Goal: Information Seeking & Learning: Check status

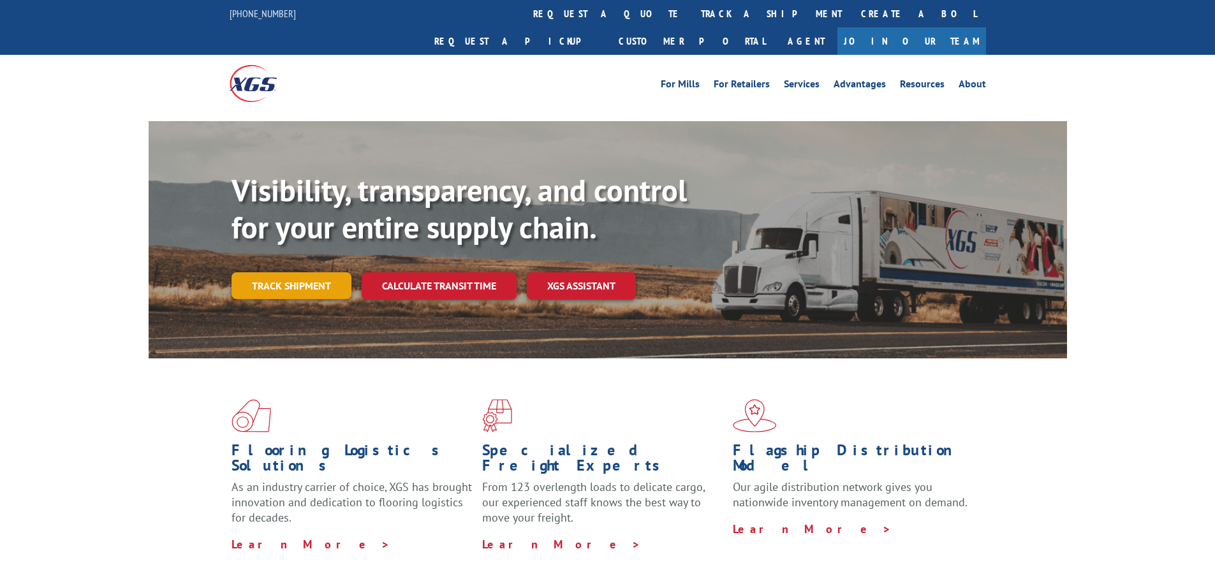
click at [317, 272] on link "Track shipment" at bounding box center [292, 285] width 120 height 27
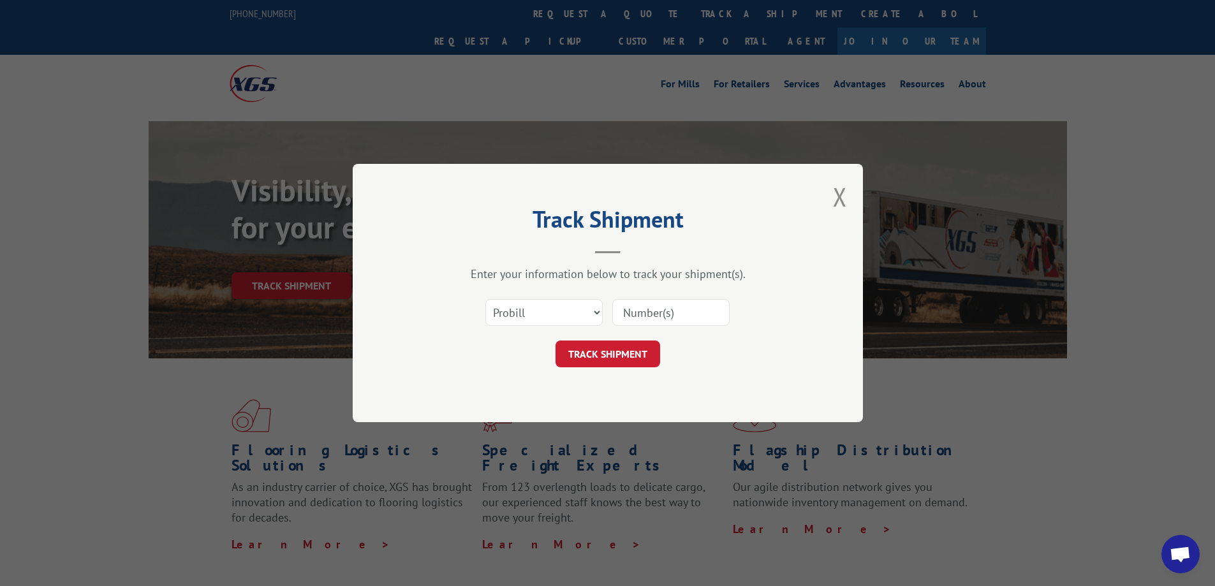
click at [561, 327] on div "Select category... Probill BOL PO" at bounding box center [544, 312] width 116 height 29
click at [561, 315] on select "Select category... Probill BOL PO" at bounding box center [543, 312] width 117 height 27
select select "bol"
click at [485, 299] on select "Select category... Probill BOL PO" at bounding box center [543, 312] width 117 height 27
click at [647, 322] on input at bounding box center [670, 312] width 117 height 27
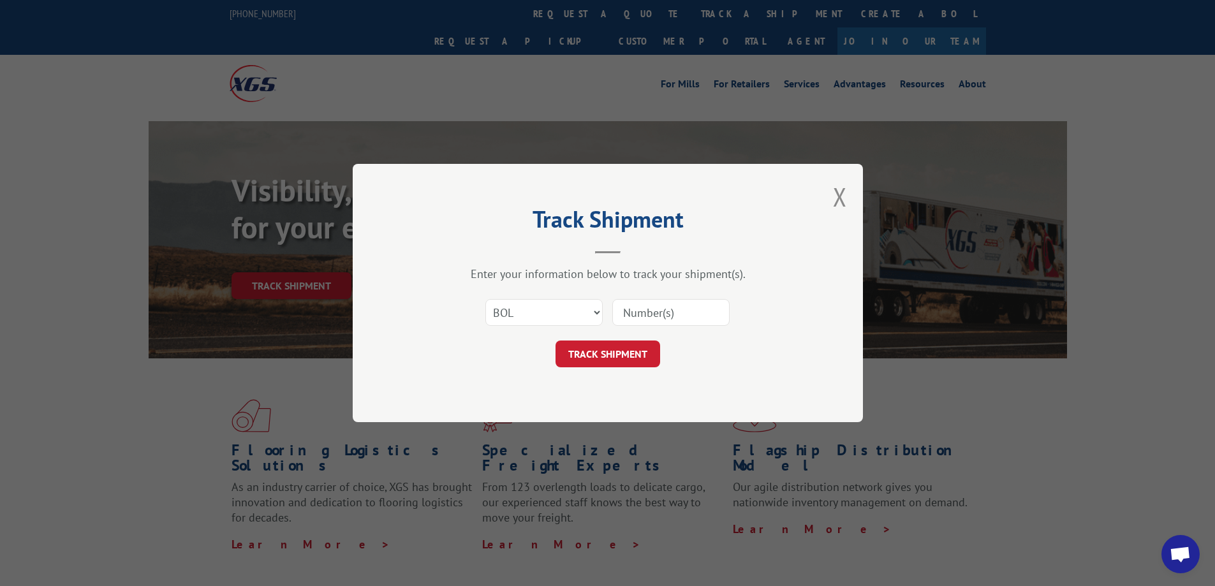
paste input "54395052"
type input "54395052"
click at [607, 347] on button "TRACK SHIPMENT" at bounding box center [608, 354] width 105 height 27
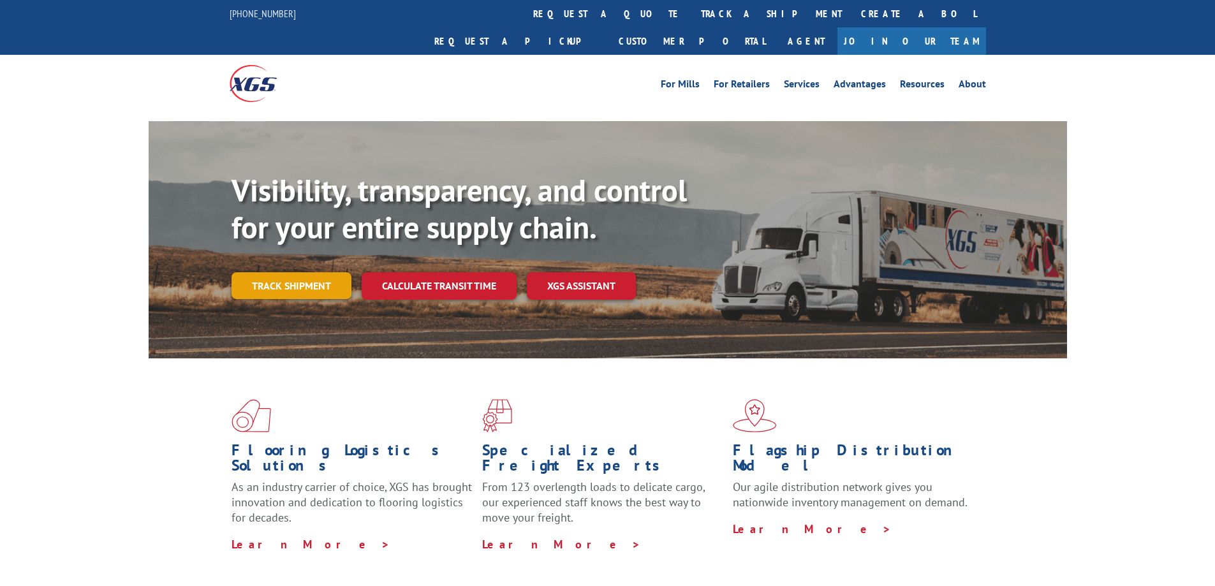
click at [306, 272] on link "Track shipment" at bounding box center [292, 285] width 120 height 27
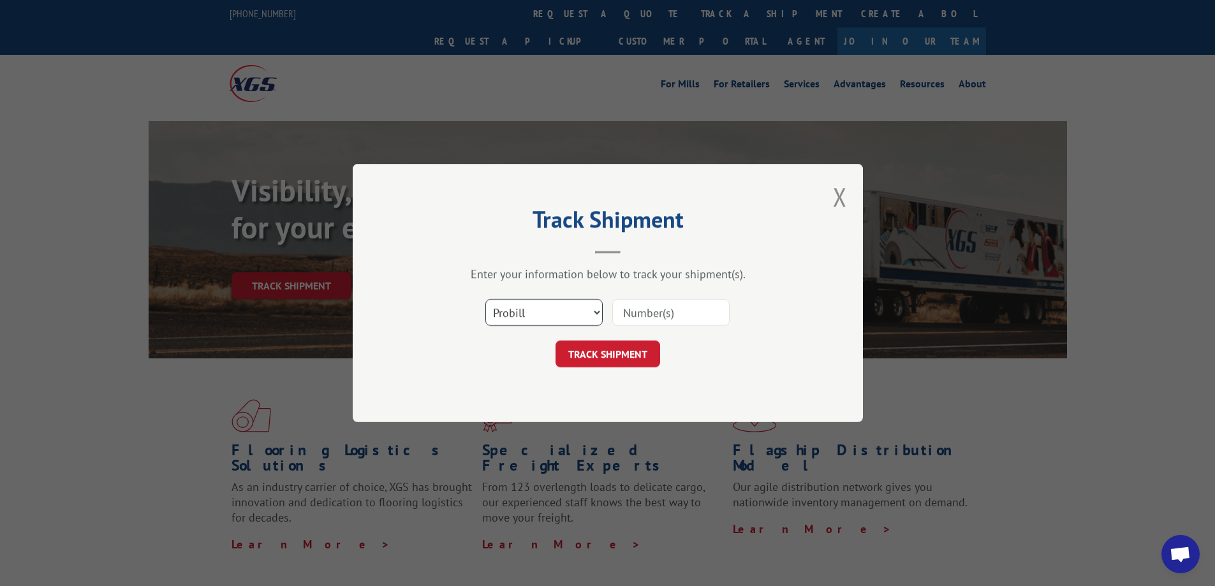
click at [497, 316] on select "Select category... Probill BOL PO" at bounding box center [543, 312] width 117 height 27
select select "bol"
click at [485, 299] on select "Select category... Probill BOL PO" at bounding box center [543, 312] width 117 height 27
click at [640, 316] on input at bounding box center [670, 312] width 117 height 27
paste input "3373452"
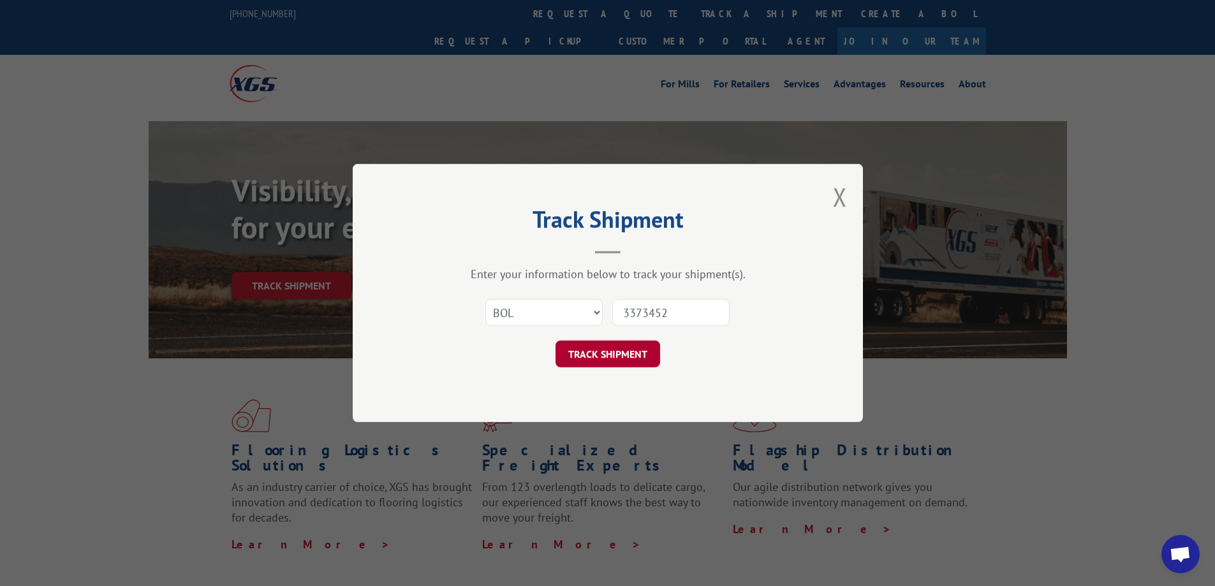
type input "3373452"
click at [627, 354] on button "TRACK SHIPMENT" at bounding box center [608, 354] width 105 height 27
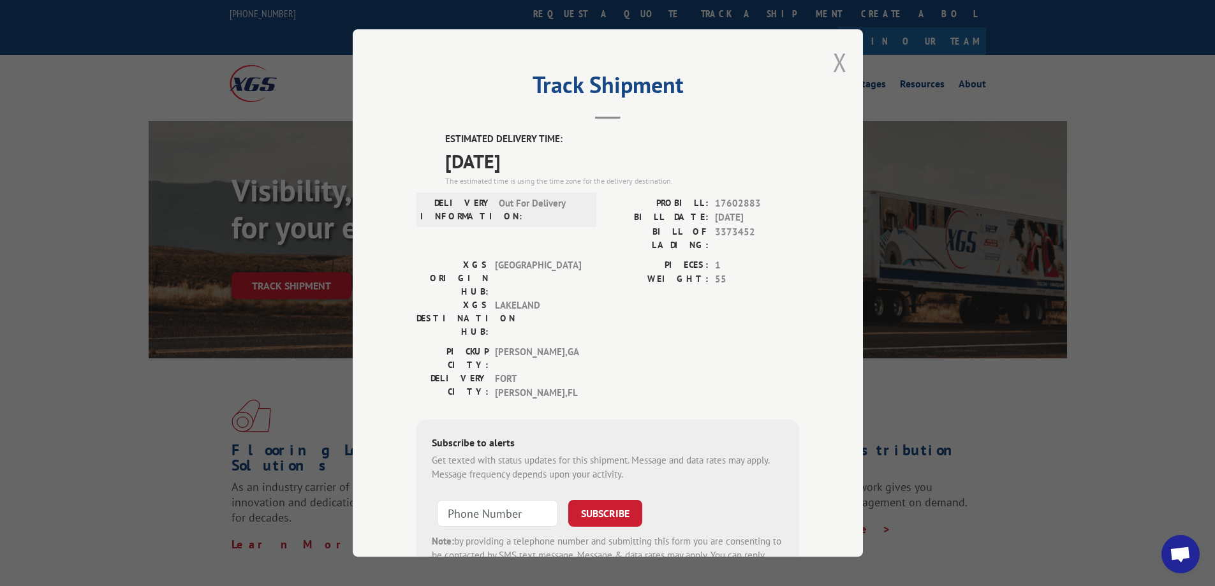
click at [833, 65] on button "Close modal" at bounding box center [840, 62] width 14 height 34
